Goal: Task Accomplishment & Management: Use online tool/utility

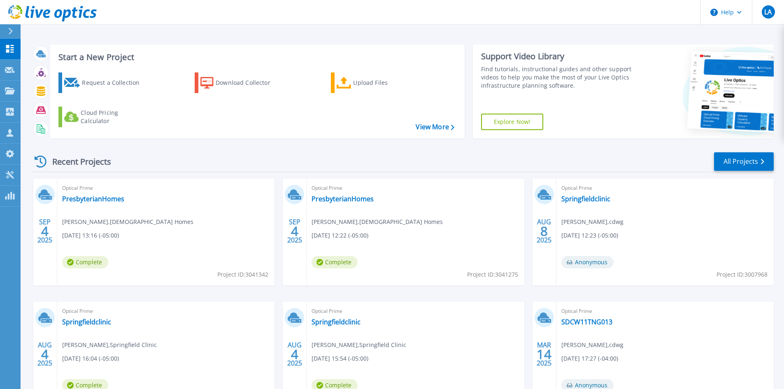
scroll to position [67, 0]
click at [767, 12] on span "LA" at bounding box center [767, 12] width 7 height 7
click at [608, 11] on header "Help LA Partner Team Member LOGAN AYERS lognaye@cdwg.com cdwg My Profile Log Out" at bounding box center [392, 12] width 784 height 25
click at [40, 47] on p "Dashboard" at bounding box center [36, 49] width 30 height 21
click at [436, 125] on link "View More" at bounding box center [435, 127] width 38 height 8
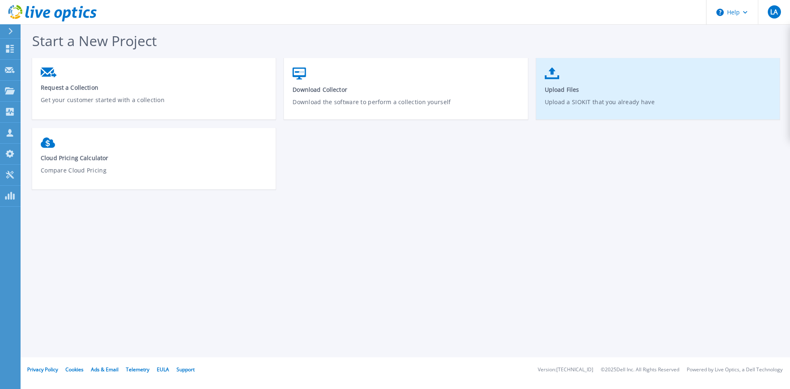
click at [570, 94] on link "Upload Files Upload a SIOKIT that you already have" at bounding box center [658, 92] width 244 height 59
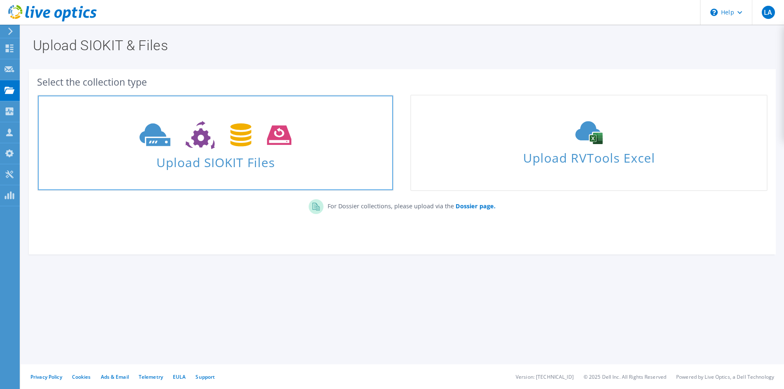
click at [205, 145] on icon at bounding box center [215, 135] width 152 height 28
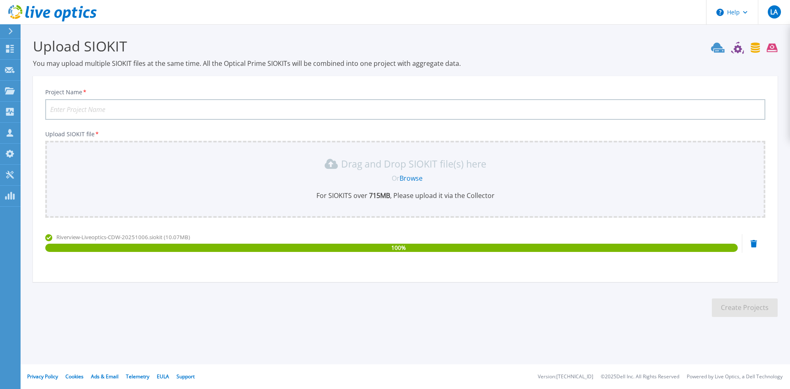
click at [95, 107] on input "Project Name *" at bounding box center [405, 109] width 720 height 21
type input "Riverview VM Collection"
click at [741, 305] on button "Create Projects" at bounding box center [745, 307] width 66 height 19
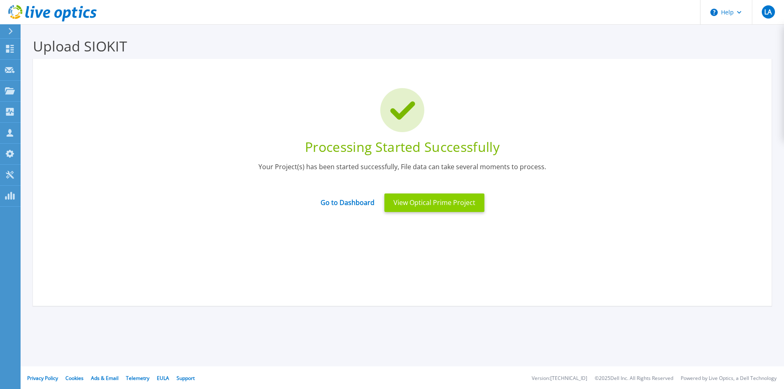
click at [442, 205] on button "View Optical Prime Project" at bounding box center [434, 202] width 100 height 19
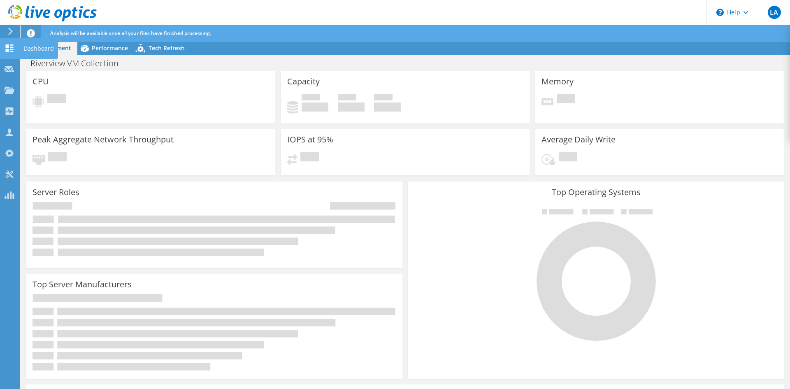
click at [10, 49] on icon at bounding box center [10, 48] width 10 height 8
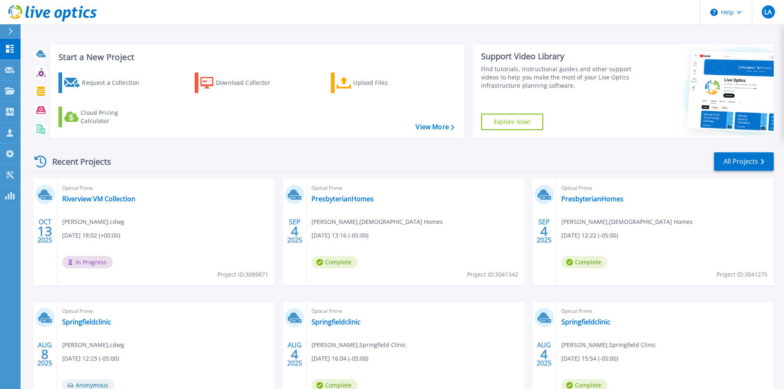
click at [180, 200] on div "Optical Prime Riverview VM Collection LOGAN AYERS , cdwg 10/13/2025, 18:02 (+00…" at bounding box center [165, 232] width 217 height 107
click at [359, 86] on div "Upload Files" at bounding box center [386, 82] width 66 height 16
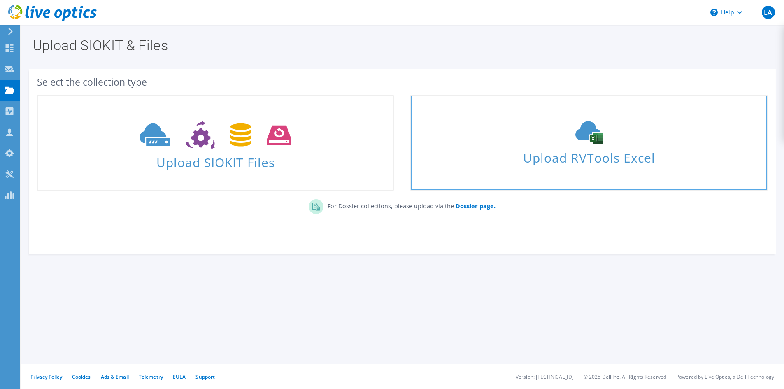
click at [588, 137] on use at bounding box center [588, 132] width 27 height 23
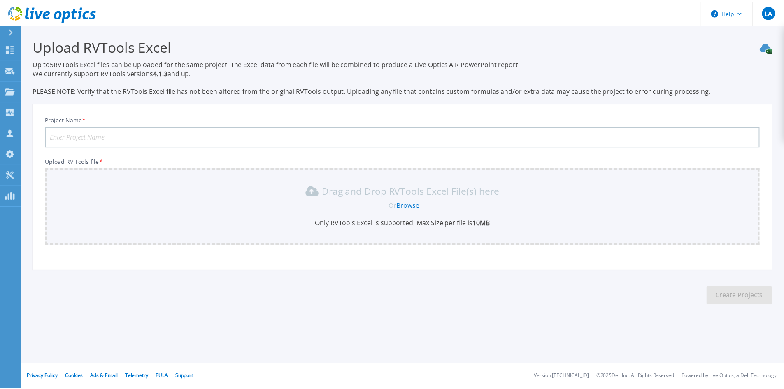
scroll to position [5, 0]
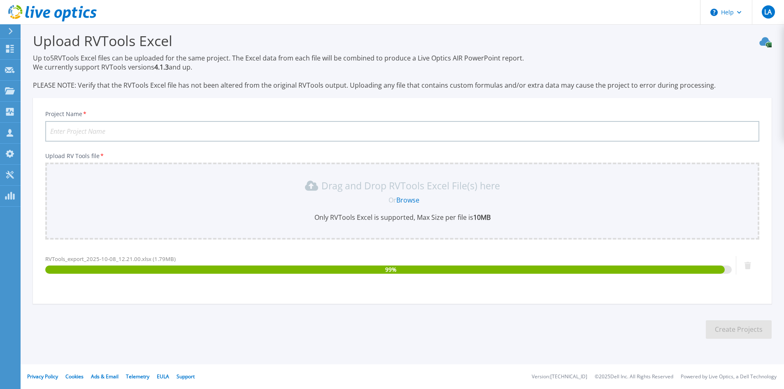
click at [117, 132] on input "Project Name *" at bounding box center [402, 131] width 714 height 21
type input "Riverview RV Tools"
click at [660, 198] on div "Or Browse" at bounding box center [403, 199] width 701 height 9
click at [739, 330] on button "Create Projects" at bounding box center [739, 329] width 66 height 19
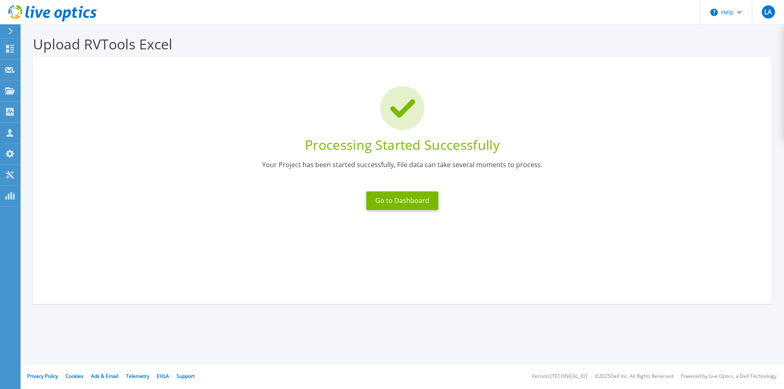
scroll to position [2, 0]
click at [398, 198] on button "Go to Dashboard" at bounding box center [402, 200] width 72 height 19
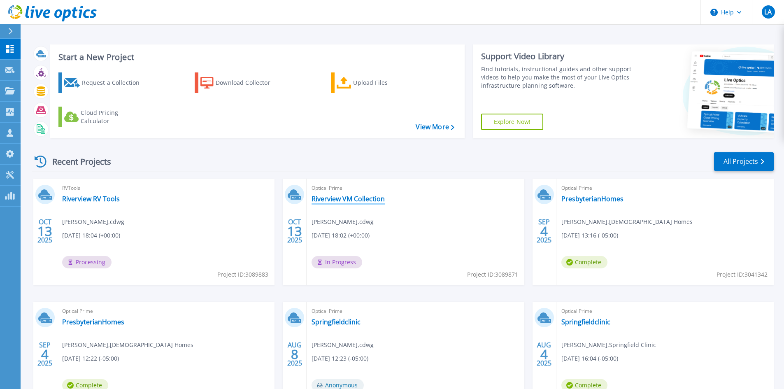
click at [349, 197] on link "Riverview VM Collection" at bounding box center [348, 199] width 73 height 8
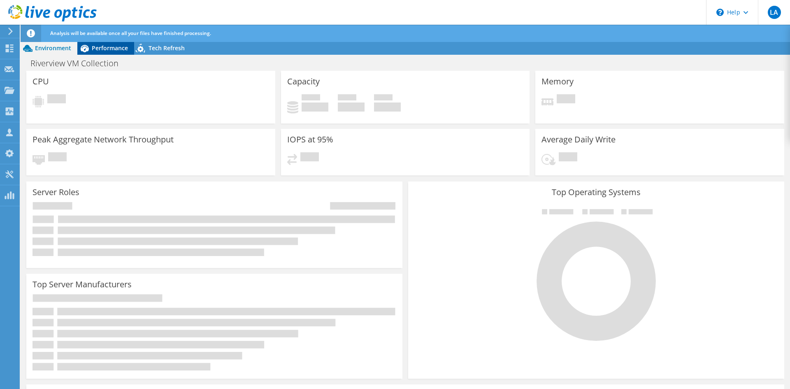
click at [109, 44] on span "Performance" at bounding box center [110, 48] width 36 height 8
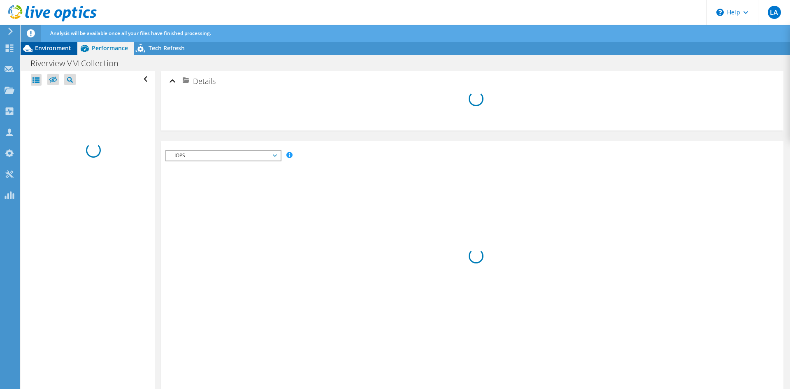
click at [45, 48] on span "Environment" at bounding box center [53, 48] width 36 height 8
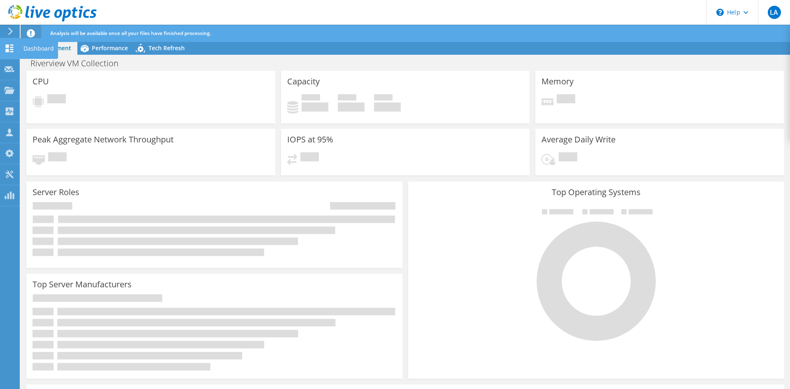
click at [10, 53] on div at bounding box center [10, 49] width 10 height 9
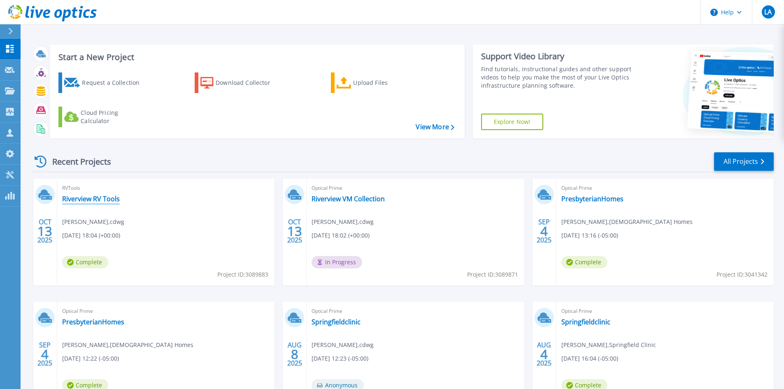
click at [85, 197] on link "Riverview RV Tools" at bounding box center [91, 199] width 58 height 8
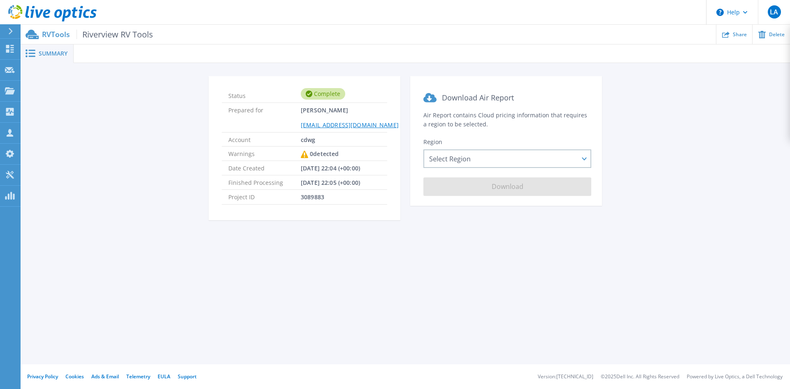
click at [420, 250] on div "Summary Status Complete Prepared for LOGAN AYERS lognaye@cdwg.com Account cdwg …" at bounding box center [405, 182] width 769 height 364
click at [494, 153] on div "Select Region Asia Pacific (Hong Kong) Asia Pacific (Mumbai) Asia Pacific (Seou…" at bounding box center [507, 158] width 168 height 19
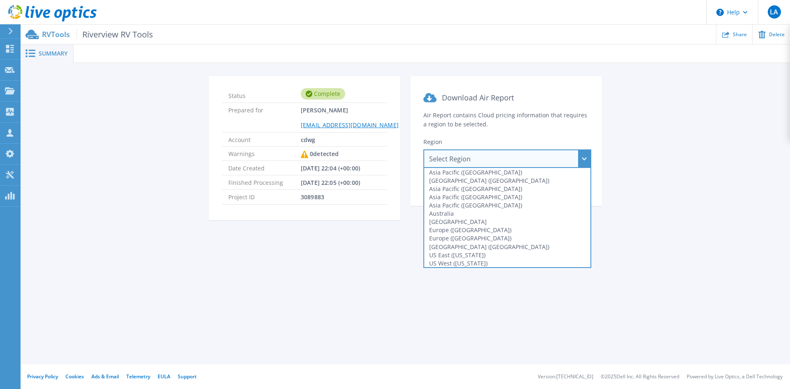
click at [312, 259] on div "Summary Status Complete Prepared for LOGAN AYERS lognaye@cdwg.com Account cdwg …" at bounding box center [405, 182] width 769 height 364
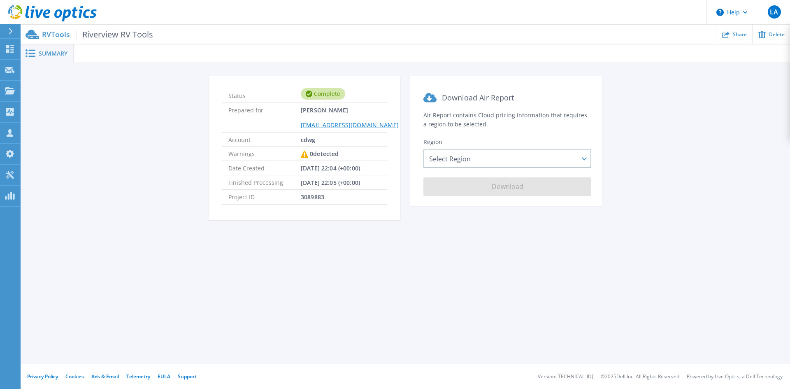
click at [108, 37] on span "Riverview RV Tools" at bounding box center [115, 34] width 77 height 9
click at [42, 55] on span "Summary" at bounding box center [53, 54] width 29 height 6
click at [29, 51] on icon at bounding box center [31, 53] width 10 height 8
click at [103, 37] on span "Riverview RV Tools" at bounding box center [115, 34] width 77 height 9
click at [158, 33] on ul "Share Delete" at bounding box center [471, 34] width 637 height 19
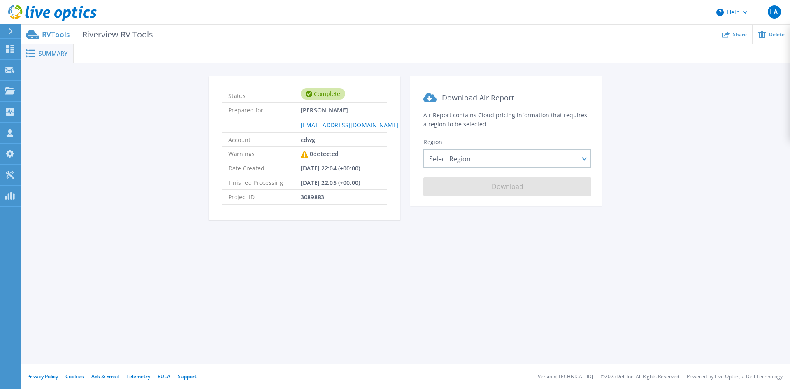
click at [43, 58] on div "Summary" at bounding box center [47, 53] width 53 height 19
click at [465, 155] on div "Select Region Asia Pacific (Hong Kong) Asia Pacific (Mumbai) Asia Pacific (Seou…" at bounding box center [507, 158] width 168 height 19
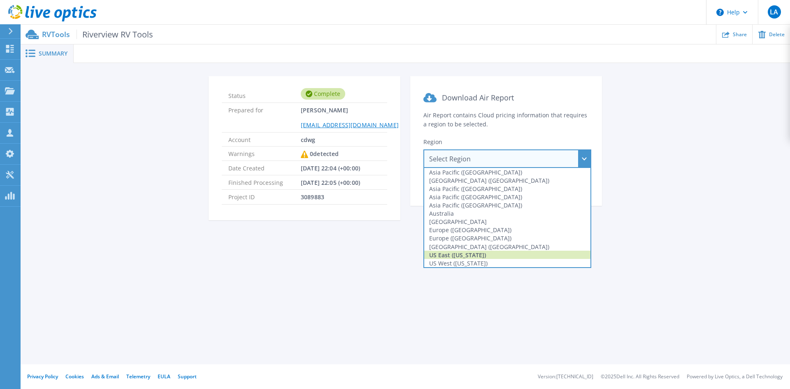
click at [460, 256] on div "US East (Virginia)" at bounding box center [507, 255] width 166 height 8
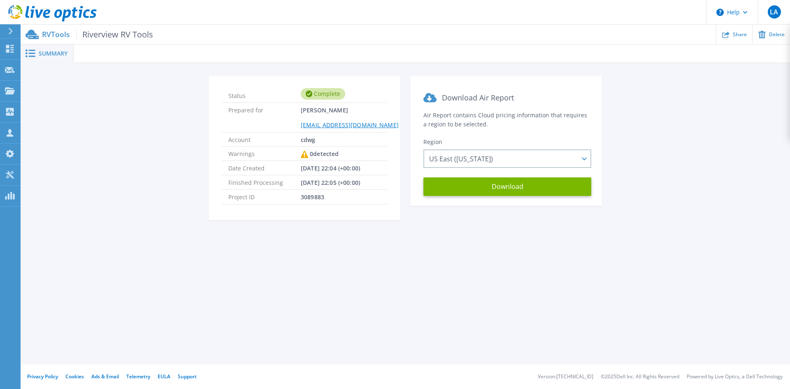
click at [526, 269] on div "Summary Status Complete Prepared for LOGAN AYERS lognaye@cdwg.com Account cdwg …" at bounding box center [405, 182] width 769 height 364
click at [716, 138] on div "Status Complete Prepared for LOGAN AYERS lognaye@cdwg.com Account cdwg Warnings…" at bounding box center [405, 153] width 745 height 154
click at [581, 161] on div "US East (Virginia) Asia Pacific (Hong Kong) Asia Pacific (Mumbai) Asia Pacific …" at bounding box center [507, 158] width 168 height 19
click at [655, 138] on div "Status Complete Prepared for LOGAN AYERS lognaye@cdwg.com Account cdwg Warnings…" at bounding box center [405, 153] width 745 height 154
click at [500, 185] on button "Download" at bounding box center [507, 186] width 168 height 19
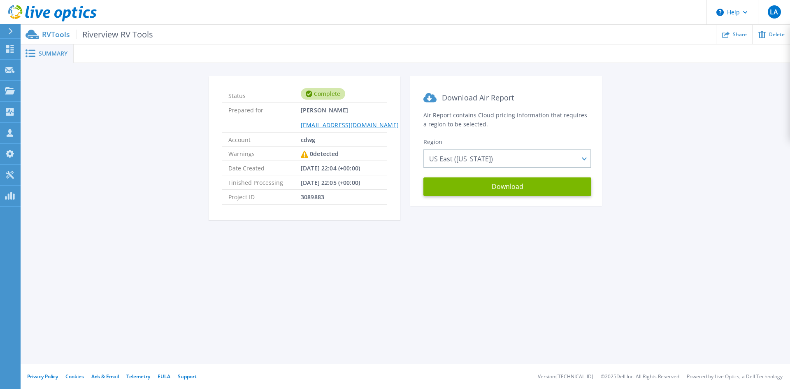
click at [161, 170] on div "Status Complete Prepared for LOGAN AYERS lognaye@cdwg.com Account cdwg Warnings…" at bounding box center [405, 153] width 745 height 154
click at [110, 32] on span "Riverview RV Tools" at bounding box center [115, 34] width 77 height 9
click at [52, 37] on p "RVTools Riverview RV Tools" at bounding box center [97, 34] width 111 height 9
click at [40, 41] on p "Dashboard" at bounding box center [36, 49] width 30 height 21
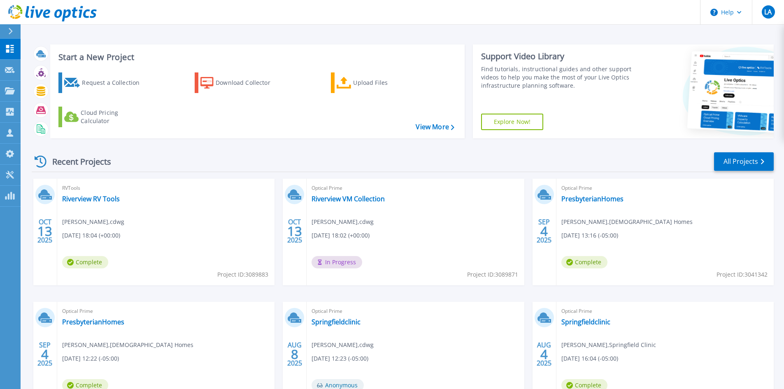
click at [473, 205] on div "Optical Prime Riverview VM Collection [PERSON_NAME] , cdwg [DATE] 18:02 (+00:00…" at bounding box center [415, 232] width 217 height 107
